Goal: Task Accomplishment & Management: Manage account settings

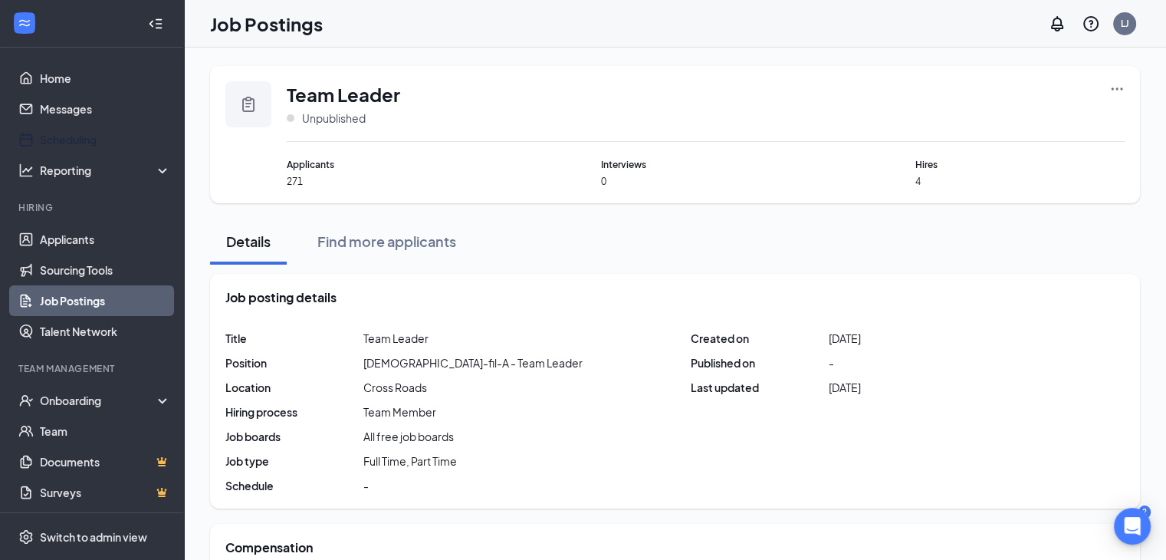
click at [58, 139] on link "Scheduling" at bounding box center [105, 139] width 131 height 31
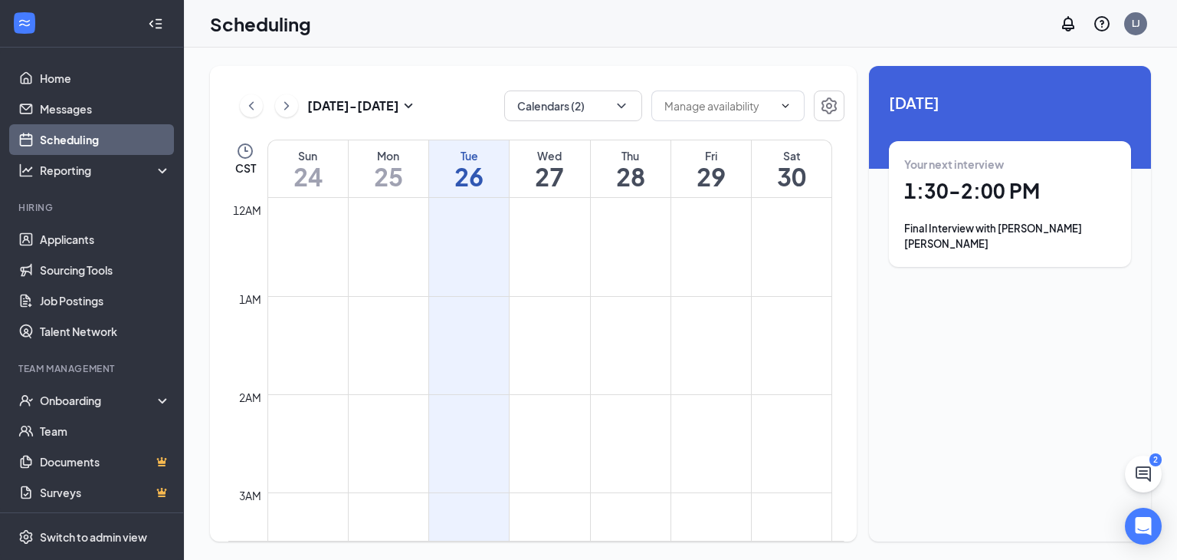
scroll to position [753, 0]
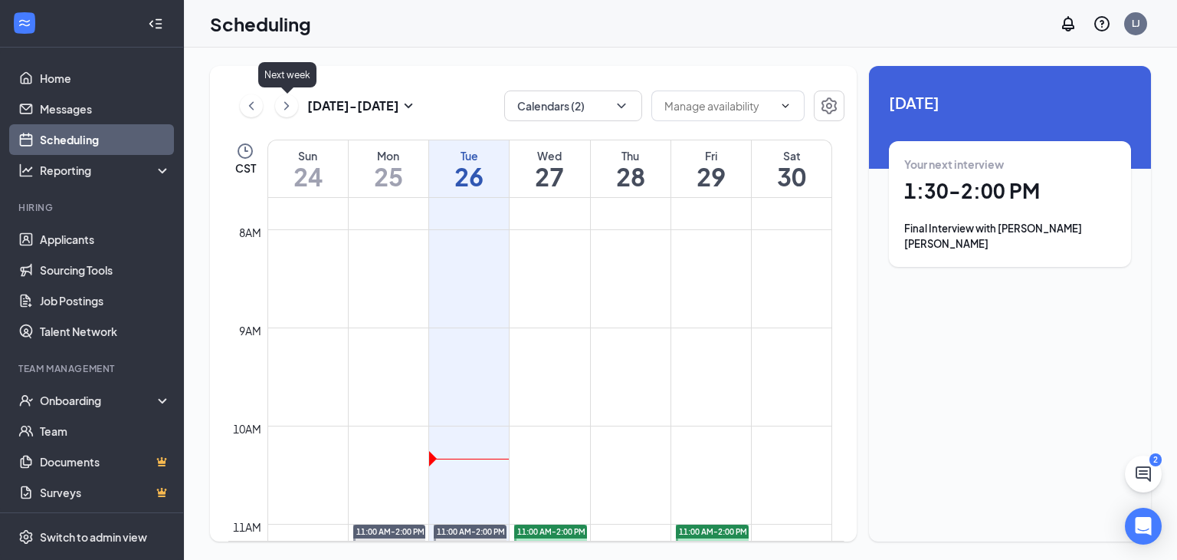
click at [281, 103] on icon "ChevronRight" at bounding box center [286, 106] width 15 height 18
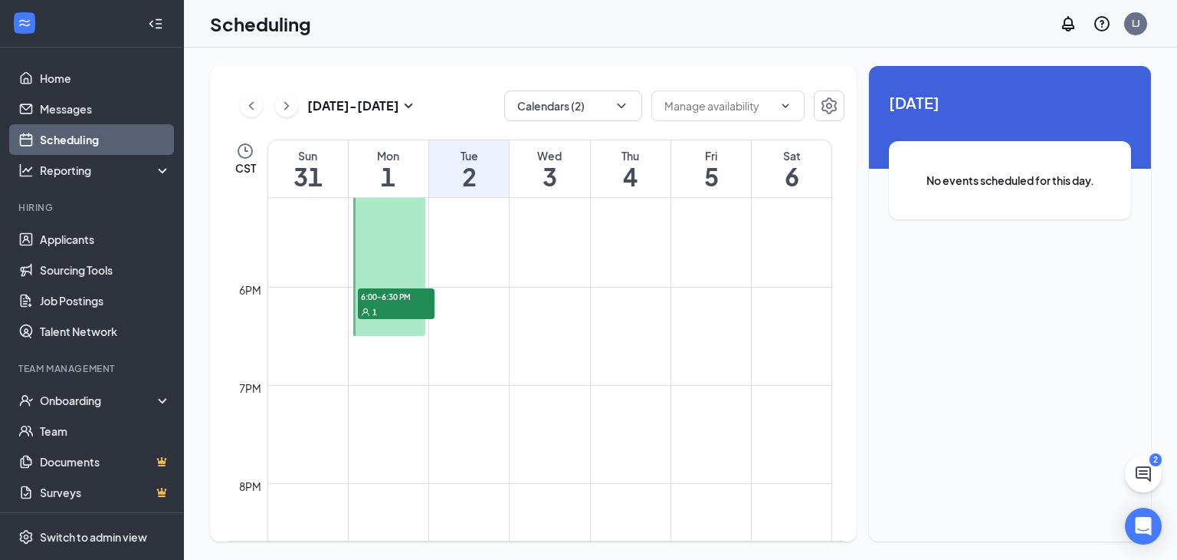
scroll to position [1676, 0]
click at [428, 310] on div "1" at bounding box center [396, 311] width 77 height 15
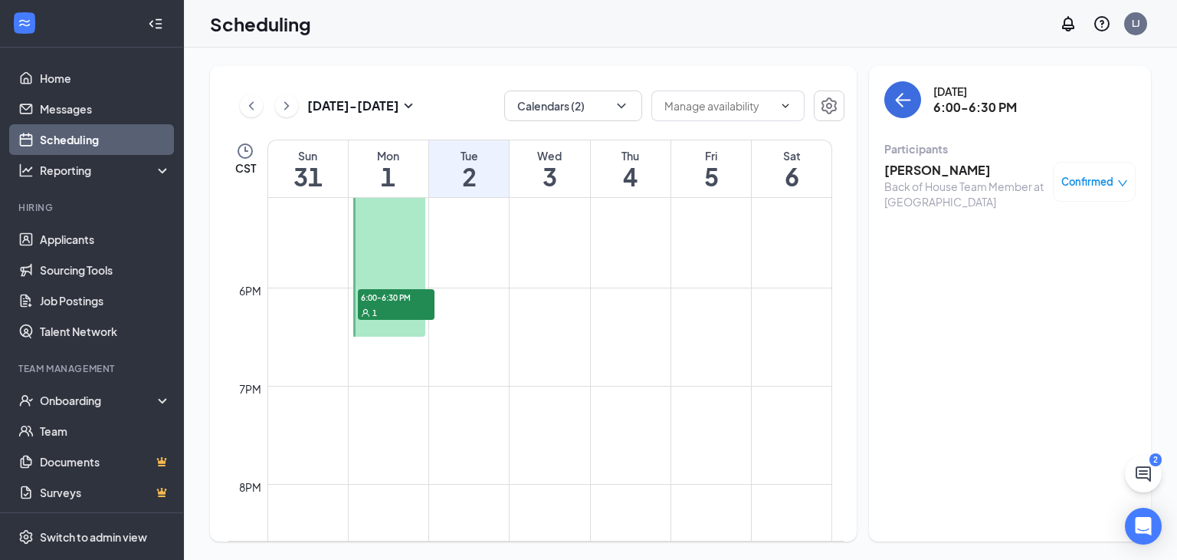
click at [926, 169] on h3 "Ethan Bartlett" at bounding box center [965, 170] width 161 height 17
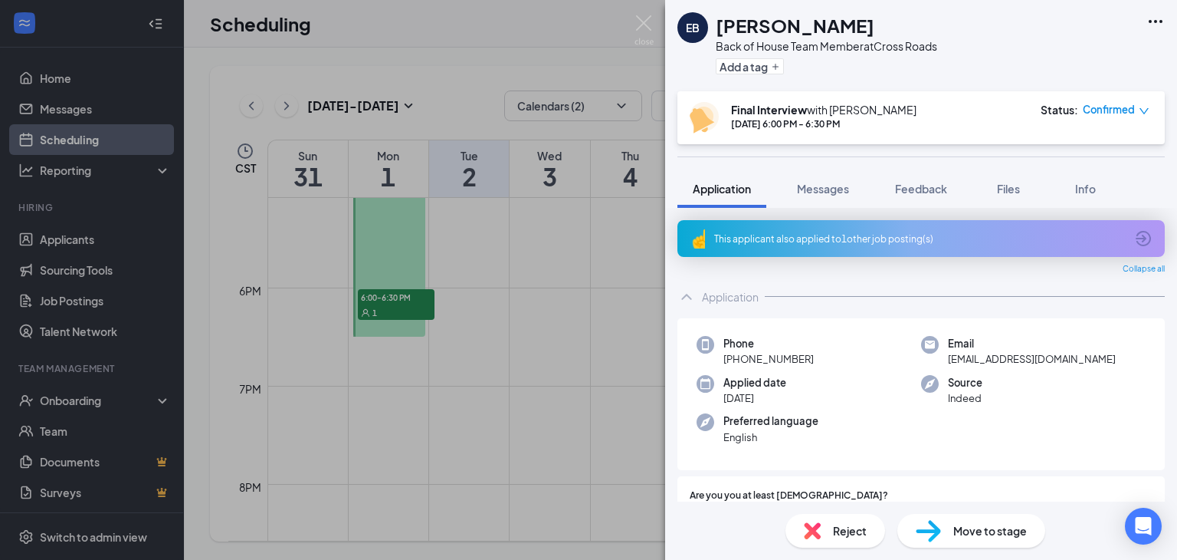
click at [402, 298] on div "EB Ethan Bartlett Back of House Team Member at Cross Roads Add a tag Final Inte…" at bounding box center [588, 280] width 1177 height 560
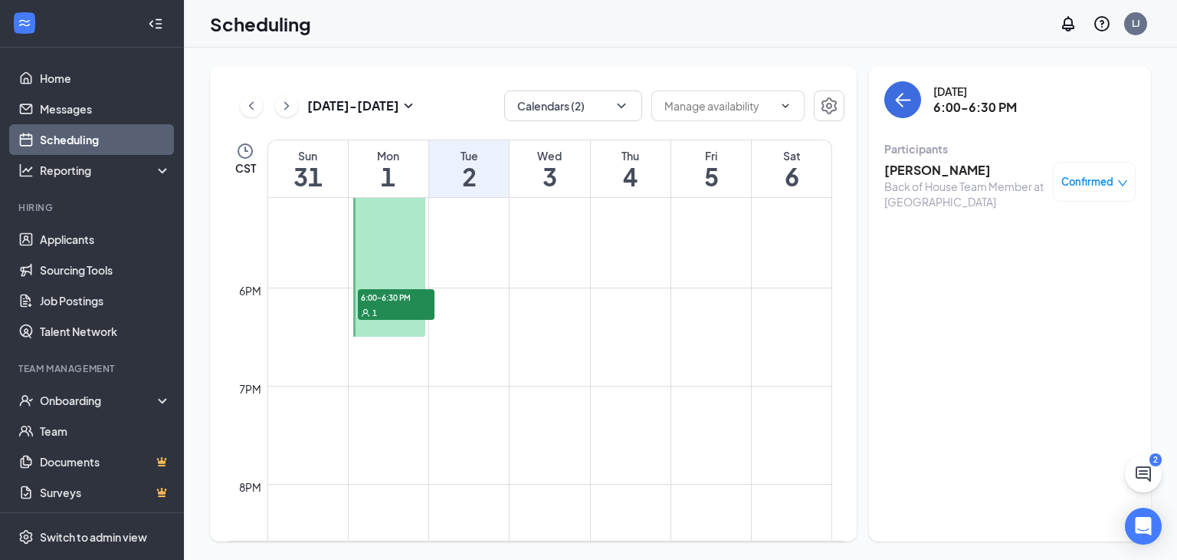
click at [402, 231] on div at bounding box center [389, 238] width 73 height 195
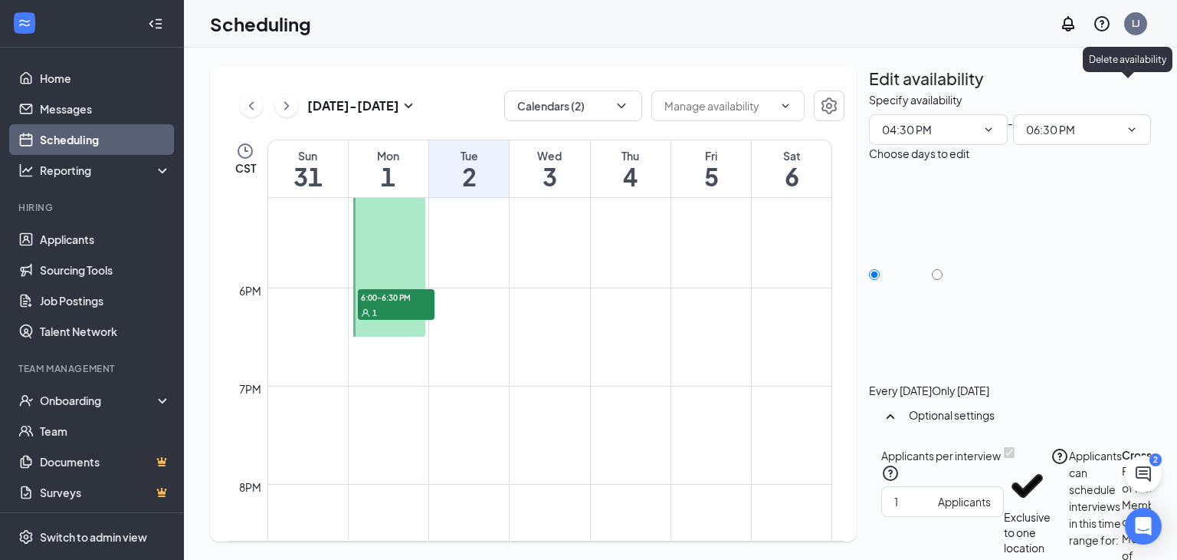
click at [869, 91] on icon "TrashOutline" at bounding box center [869, 91] width 0 height 0
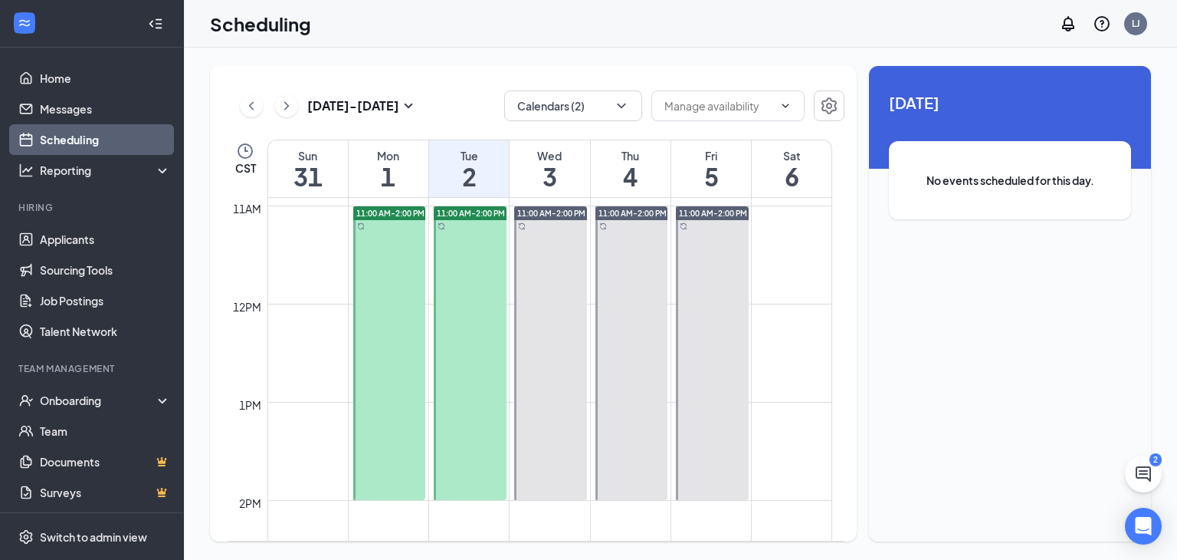
scroll to position [1072, 0]
click at [310, 317] on td at bounding box center [550, 315] width 565 height 25
